Goal: Task Accomplishment & Management: Use online tool/utility

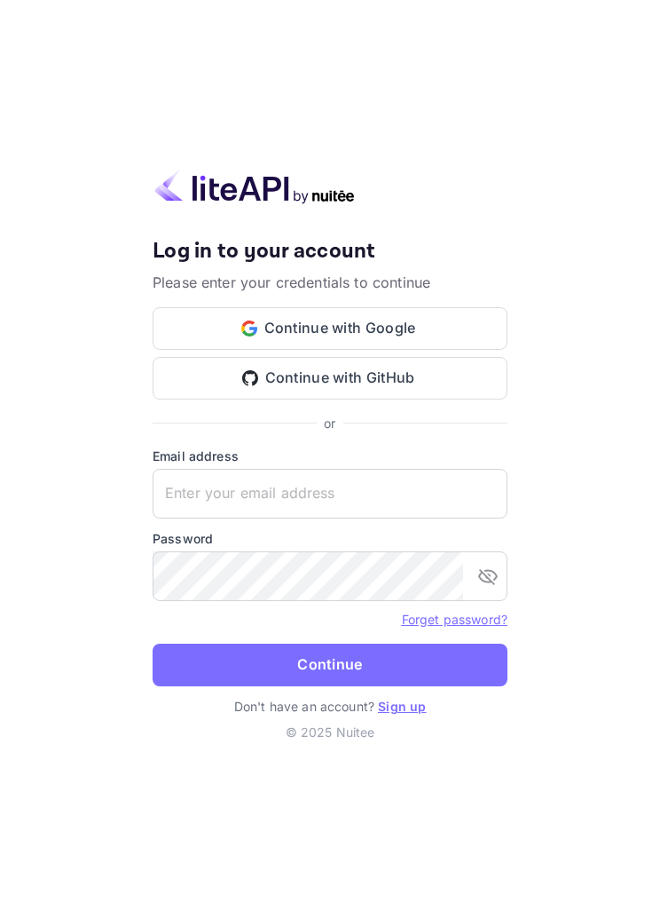
click at [384, 350] on button "Continue with Google" at bounding box center [330, 328] width 355 height 43
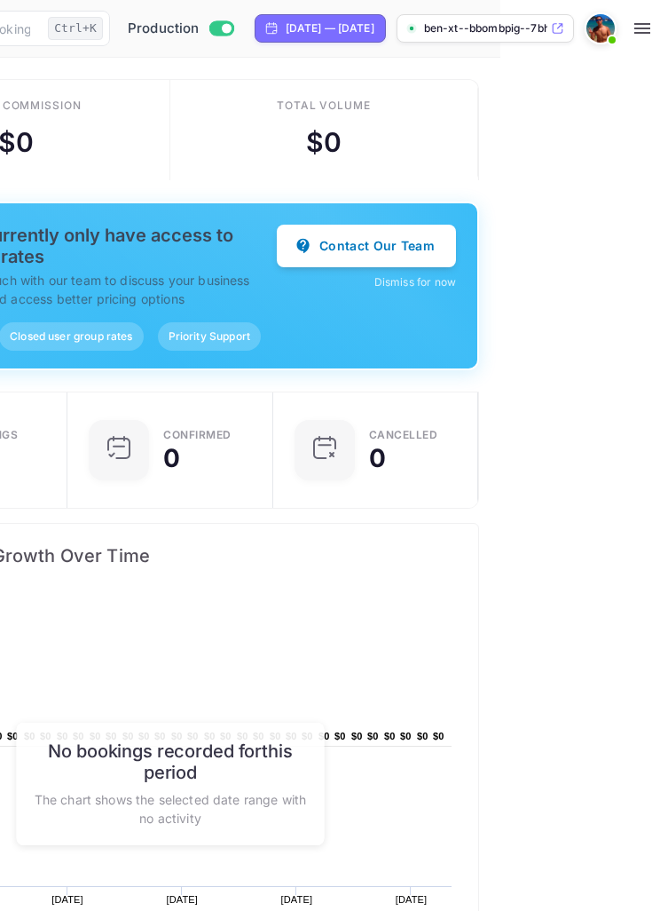
scroll to position [0, 219]
click at [645, 28] on icon "button" at bounding box center [643, 28] width 16 height 11
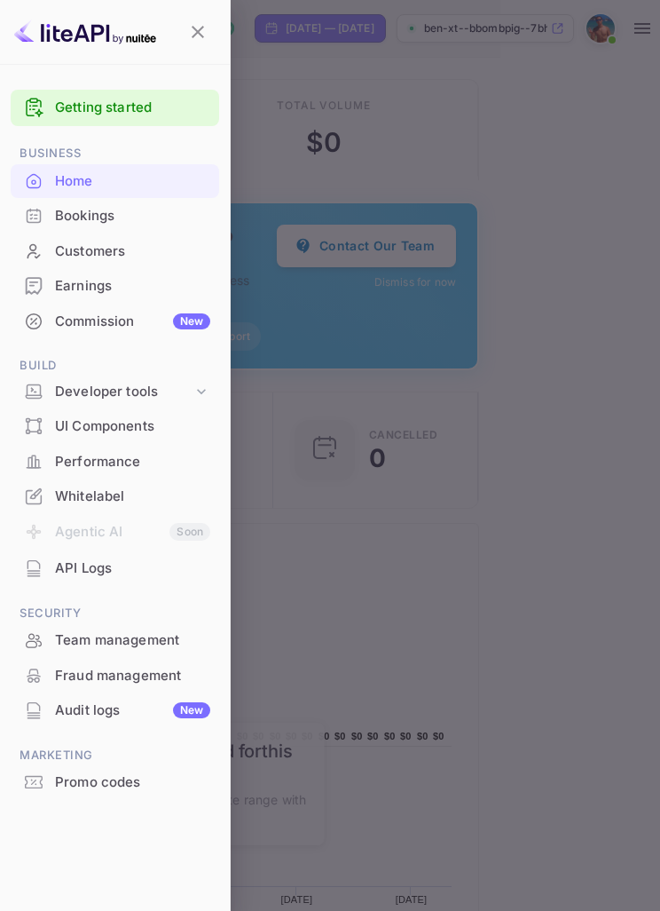
click at [146, 772] on div "Promo codes" at bounding box center [132, 782] width 155 height 20
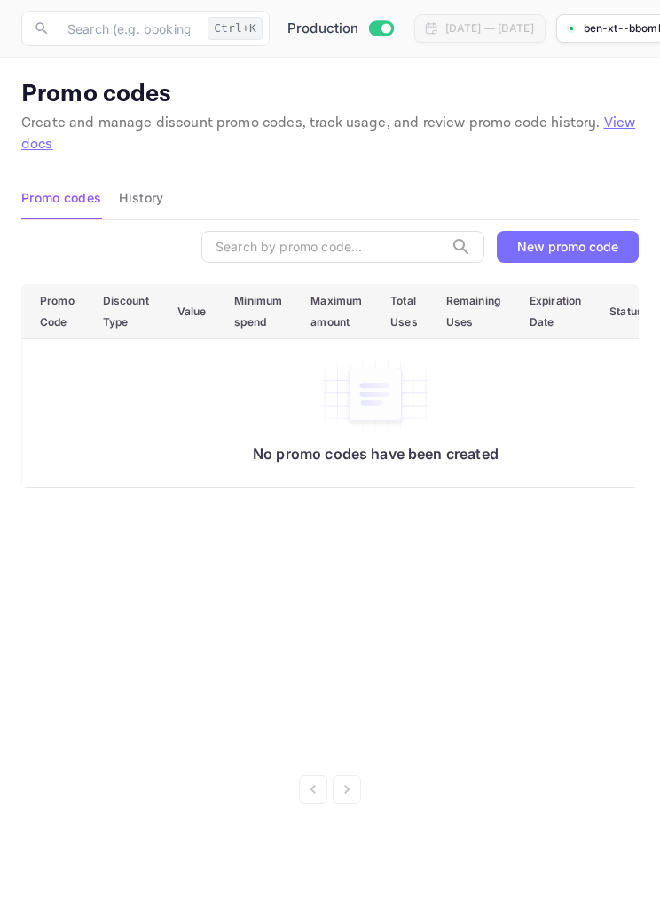
click at [595, 240] on div "New promo code" at bounding box center [567, 246] width 101 height 15
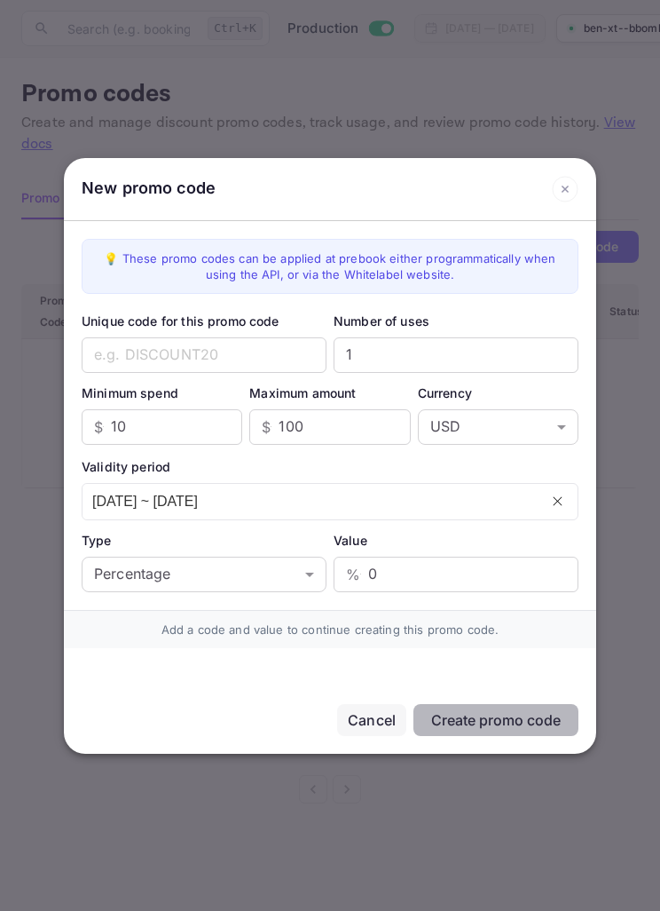
click at [209, 355] on input "text" at bounding box center [204, 355] width 245 height 36
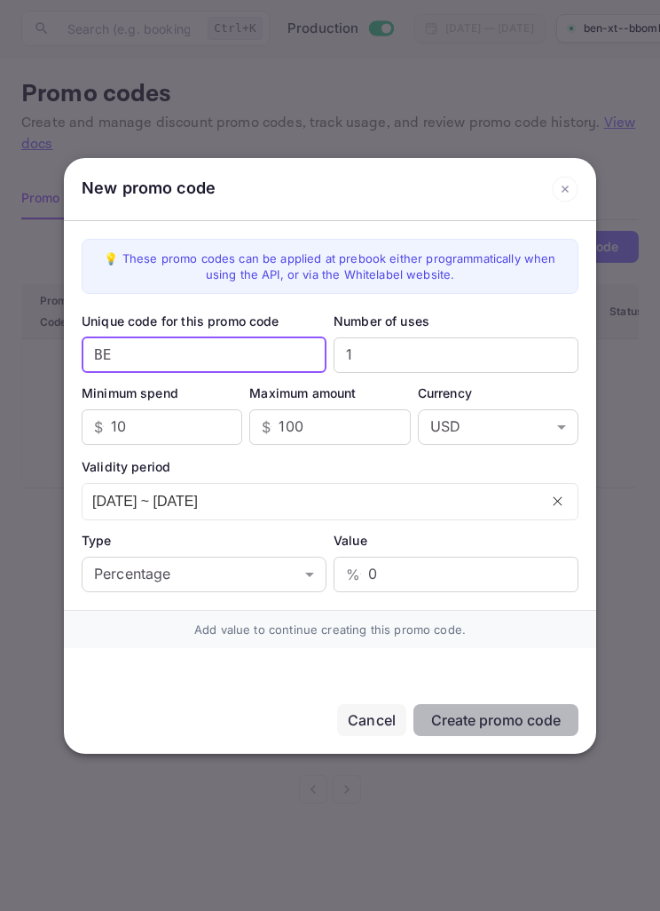
type input "B"
type input "XT10"
click at [472, 352] on input "1" at bounding box center [456, 355] width 245 height 36
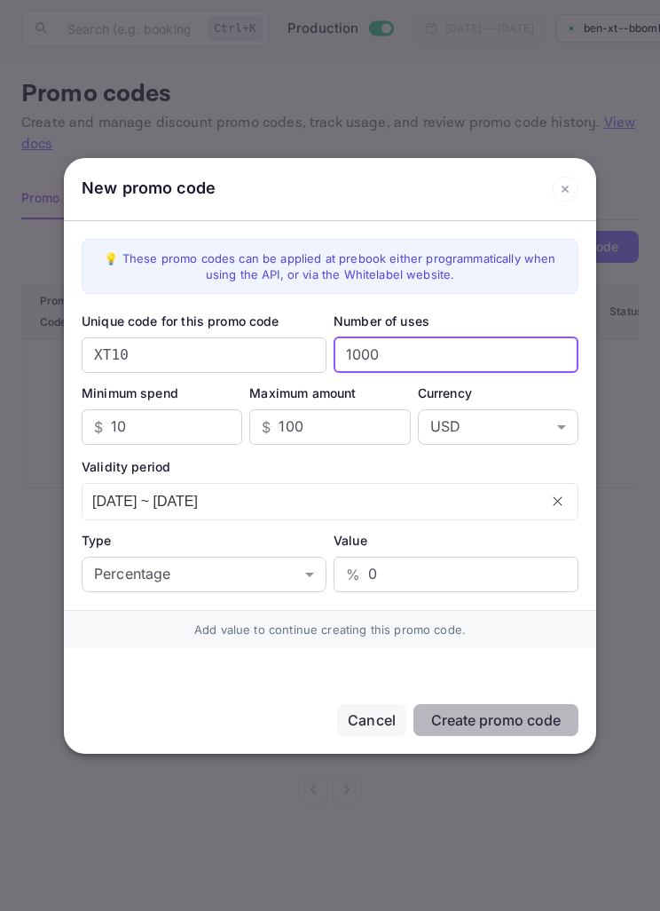
type input "1000"
click at [375, 422] on input "100" at bounding box center [344, 427] width 131 height 36
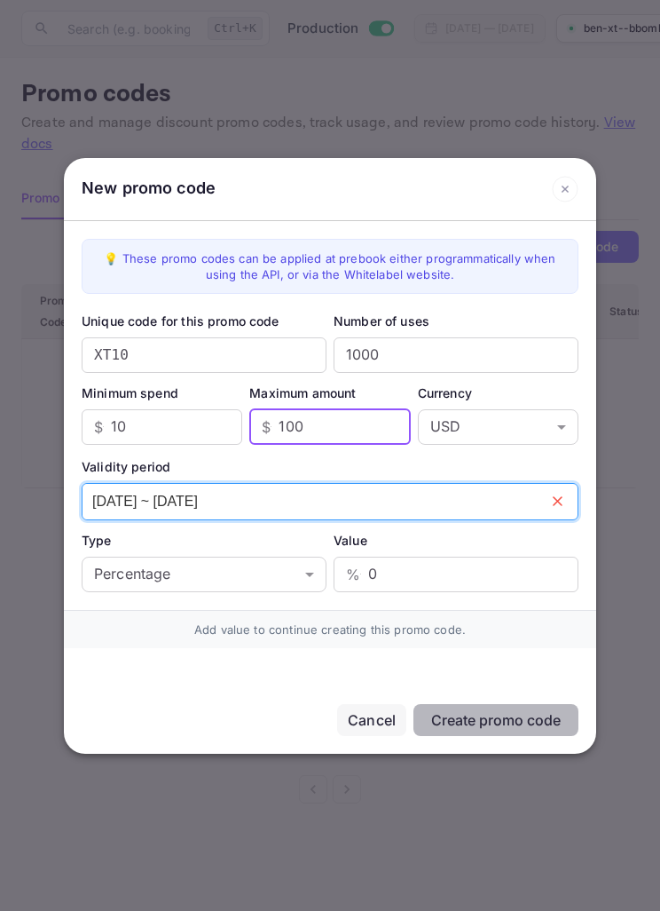
click at [561, 504] on icon "close" at bounding box center [558, 501] width 12 height 12
click at [557, 501] on icon "calendar" at bounding box center [557, 503] width 6 height 5
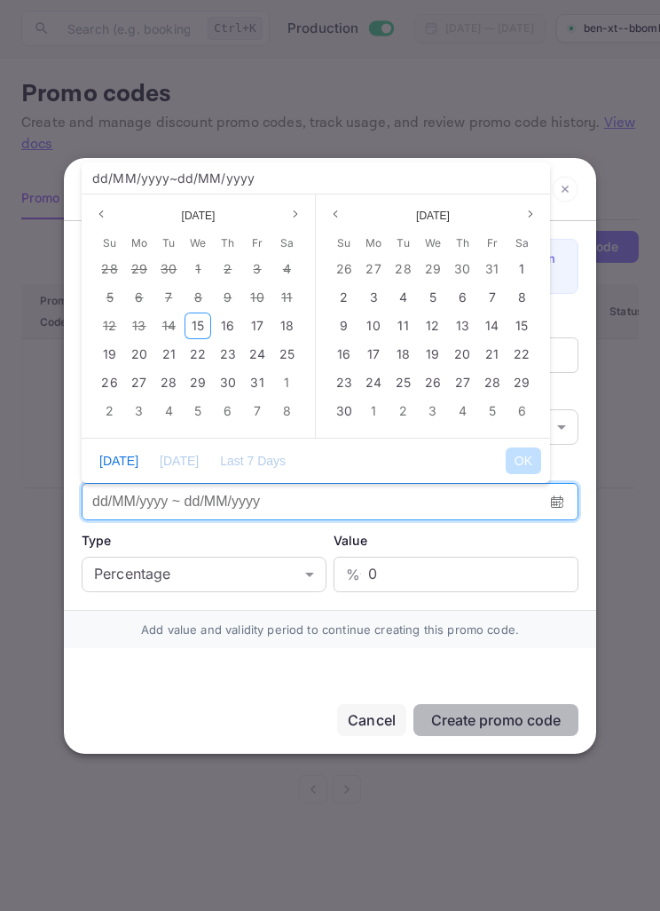
click at [555, 509] on icon "calendar" at bounding box center [557, 501] width 14 height 14
click at [203, 329] on span "15" at bounding box center [198, 325] width 12 height 15
click at [532, 220] on button "Next month" at bounding box center [530, 213] width 21 height 21
click at [531, 220] on button "Next month" at bounding box center [530, 213] width 21 height 21
click at [535, 215] on icon "page next" at bounding box center [530, 214] width 11 height 11
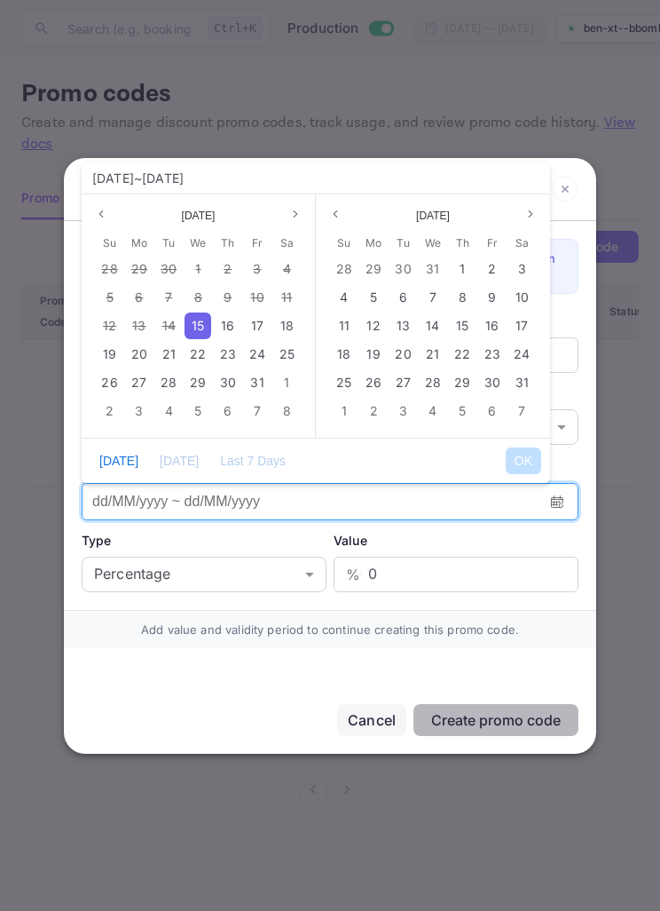
click at [535, 214] on icon "page next" at bounding box center [530, 214] width 11 height 11
click at [541, 213] on button "Next month" at bounding box center [530, 213] width 21 height 21
click at [532, 215] on icon "page next" at bounding box center [531, 214] width 4 height 6
click at [342, 422] on div "31" at bounding box center [344, 411] width 27 height 27
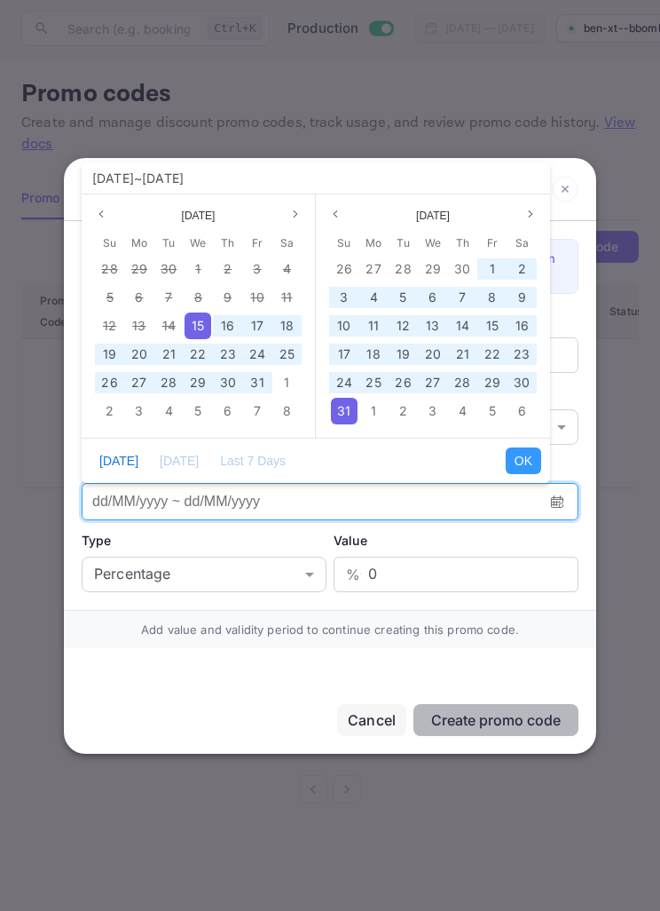
click at [527, 461] on button "OK" at bounding box center [524, 460] width 36 height 27
type input "[DATE] ~ [DATE]"
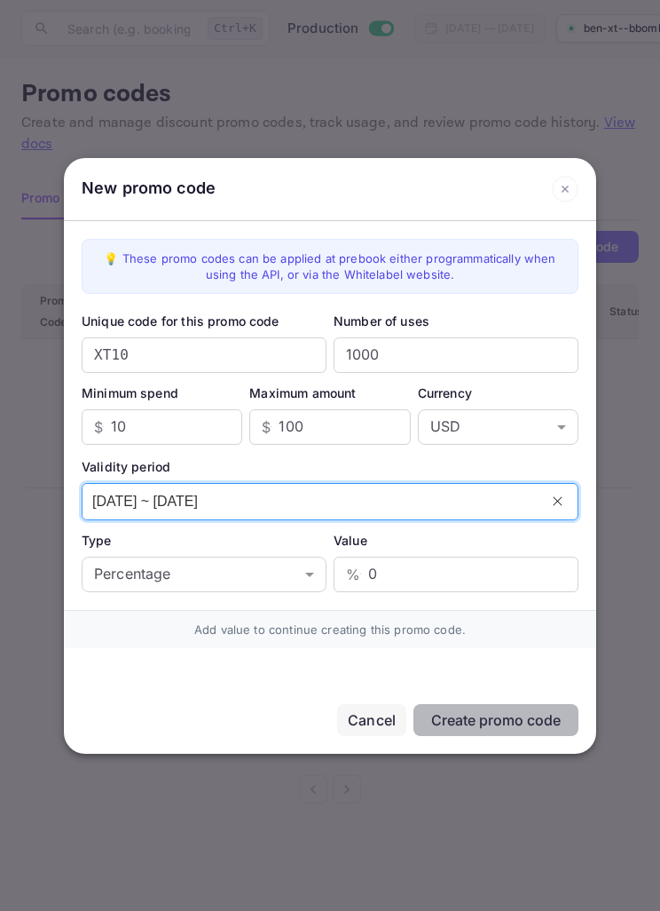
click at [422, 573] on input "0" at bounding box center [473, 575] width 210 height 36
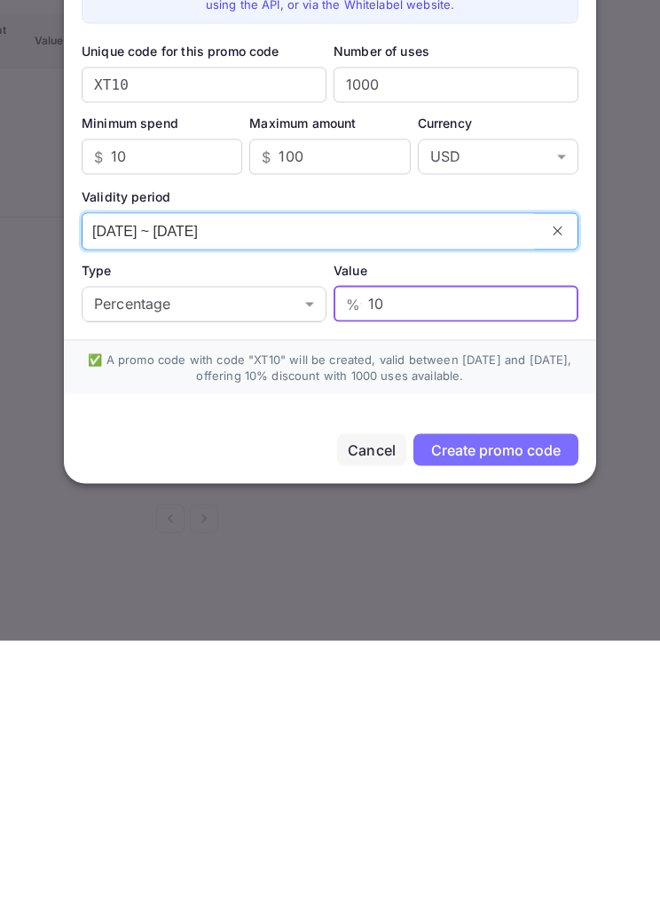
type input "10"
click at [548, 711] on div "Create promo code" at bounding box center [496, 720] width 130 height 18
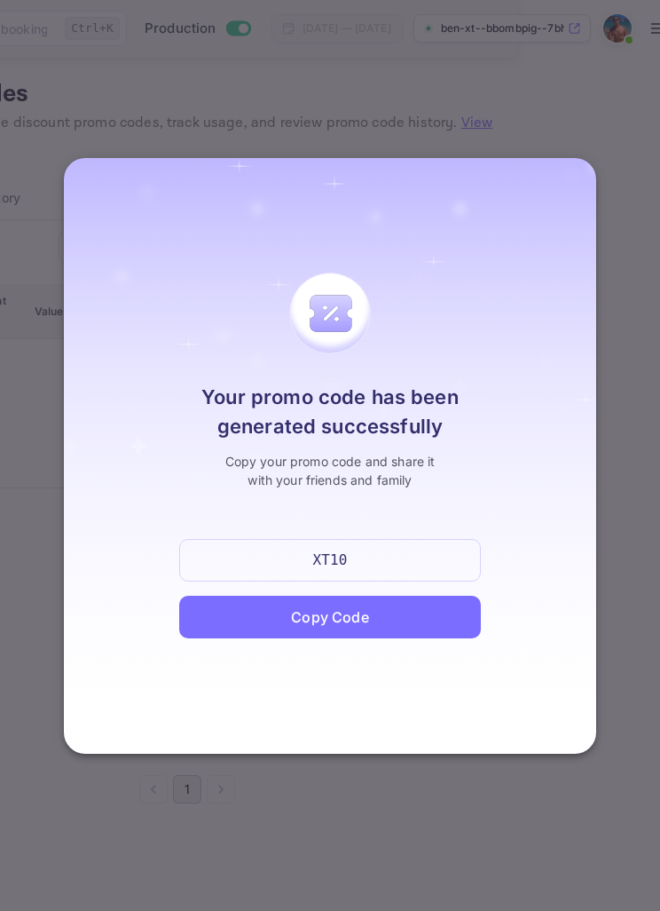
click at [356, 615] on div "Copy Code" at bounding box center [329, 616] width 77 height 21
